Goal: Find specific page/section: Find specific page/section

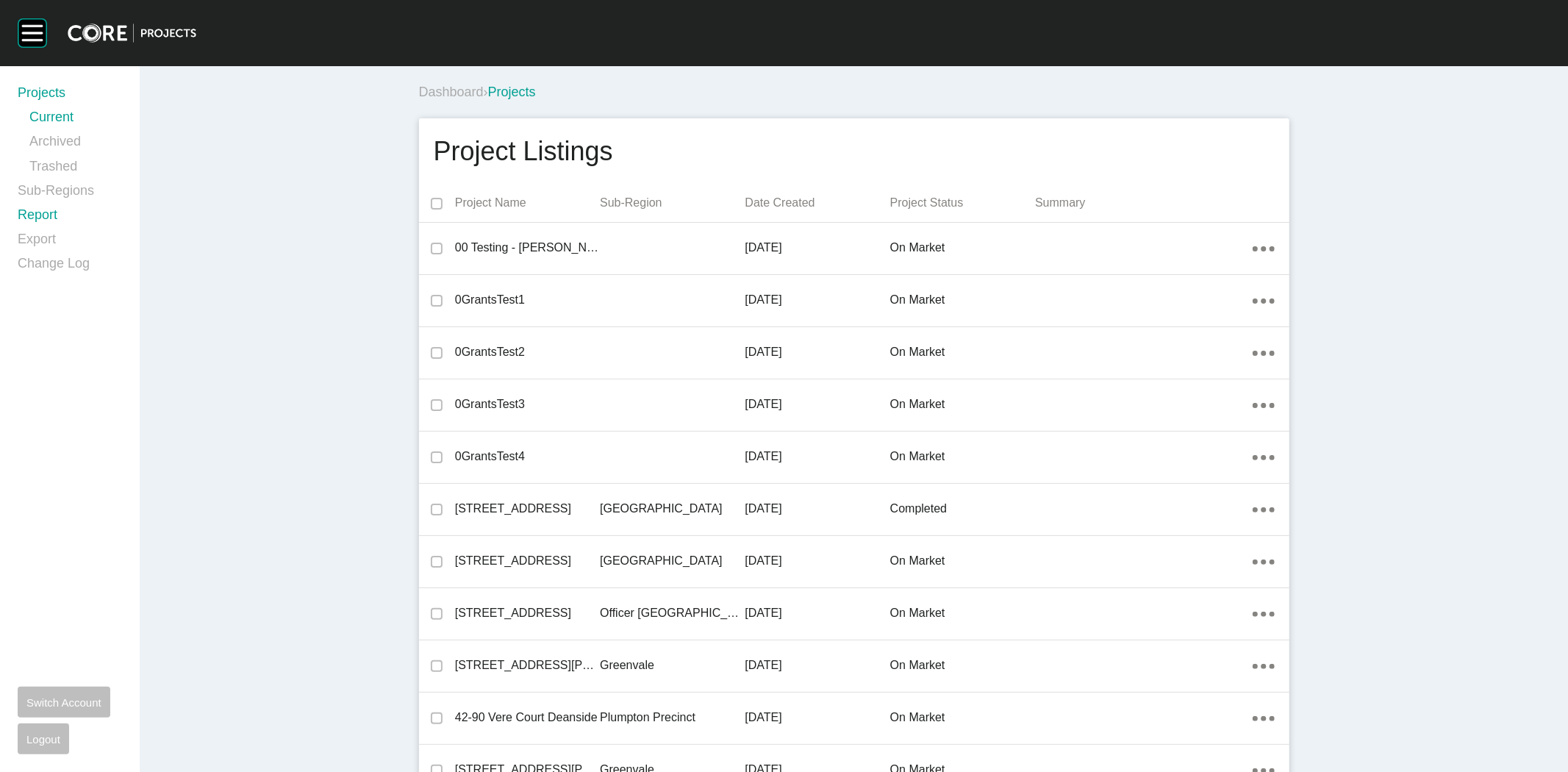
click at [39, 207] on link "Report" at bounding box center [70, 218] width 104 height 24
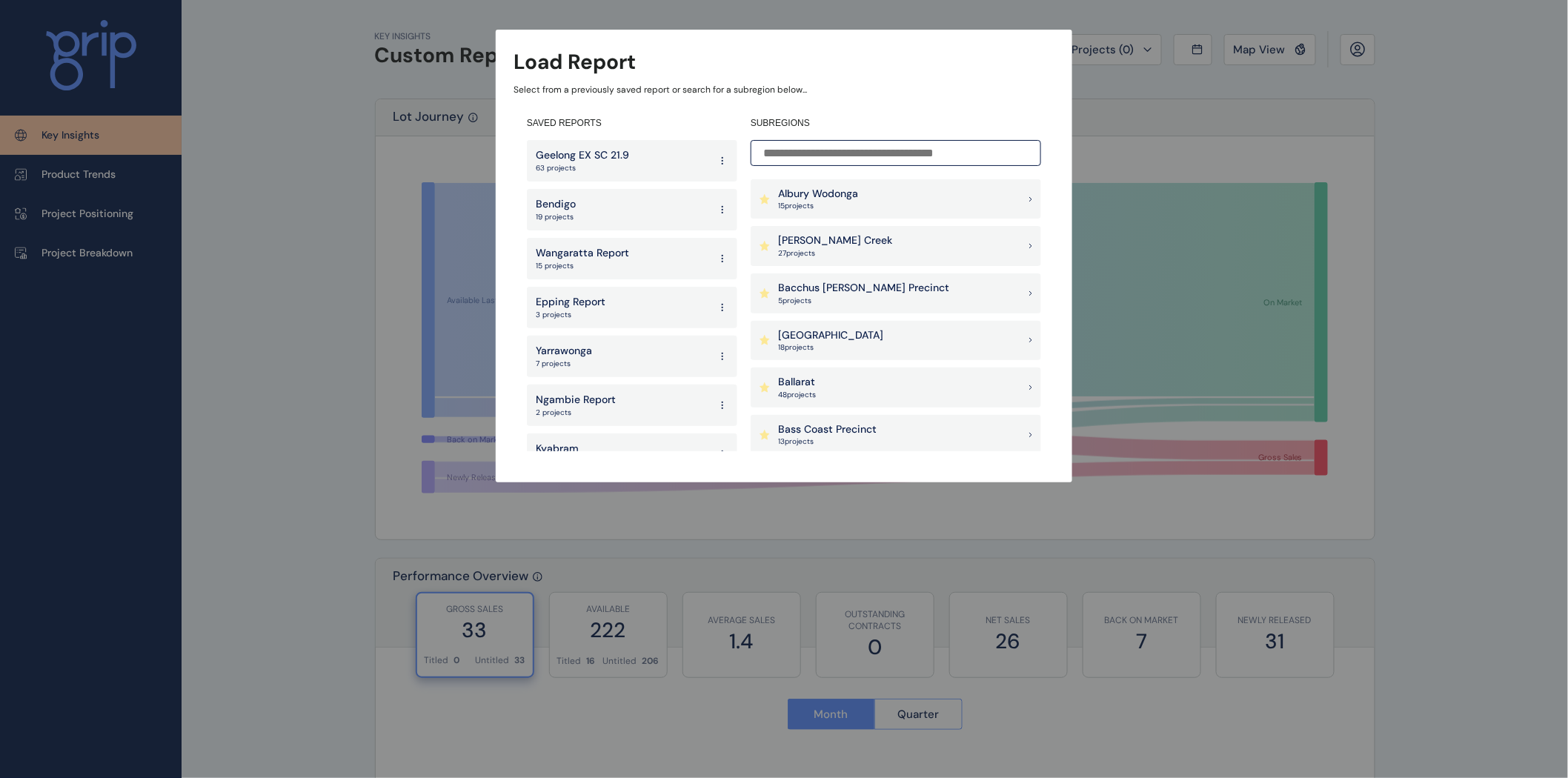
click at [787, 151] on input at bounding box center [896, 153] width 291 height 26
click at [825, 254] on p "27 project s" at bounding box center [834, 254] width 114 height 10
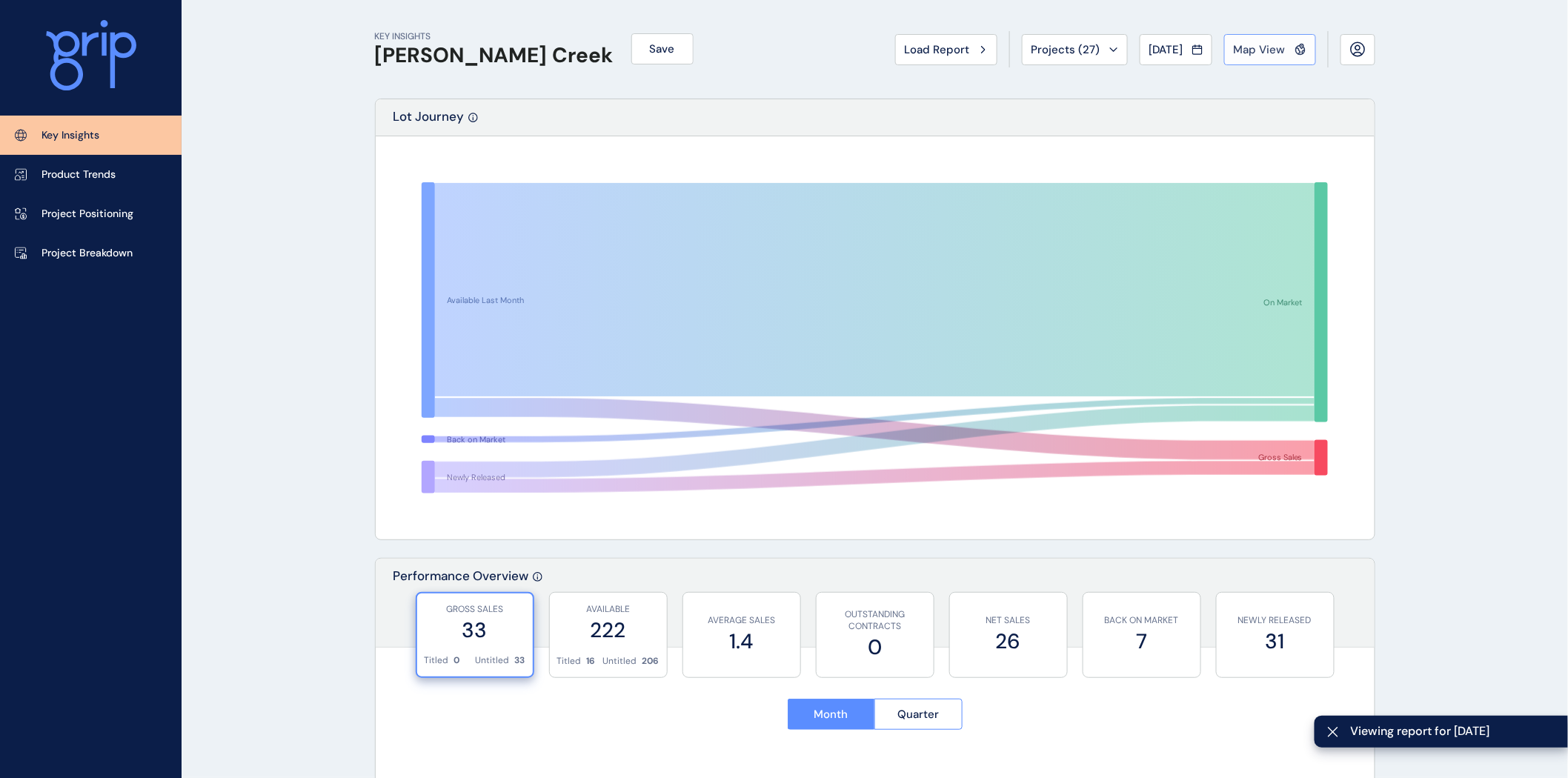
click at [1277, 47] on span "Map View" at bounding box center [1259, 49] width 52 height 15
